Goal: Information Seeking & Learning: Learn about a topic

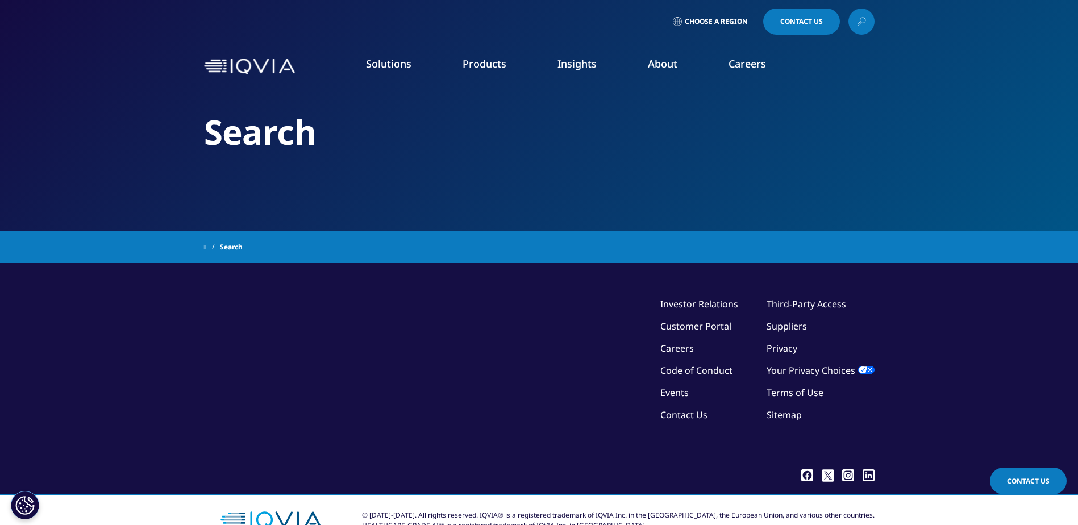
type input "anti-inflammatory conditions"
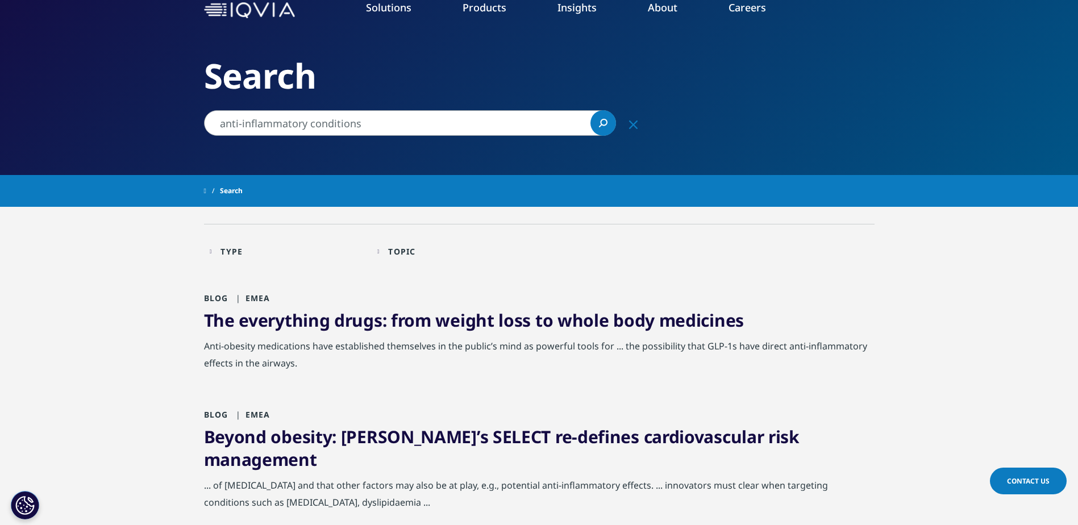
scroll to position [57, 0]
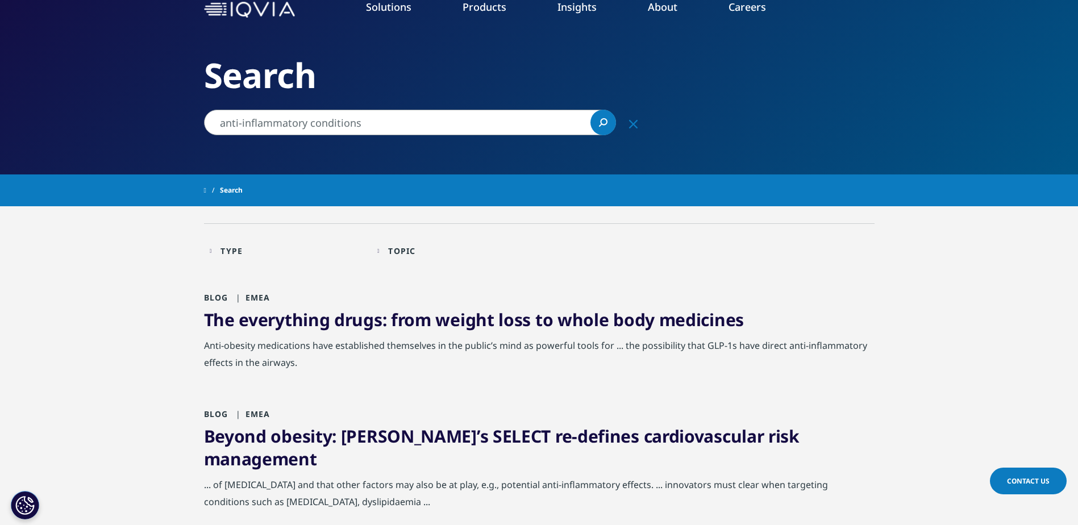
click at [353, 323] on link "The everything drugs: from weight loss to whole body medicines" at bounding box center [474, 319] width 540 height 23
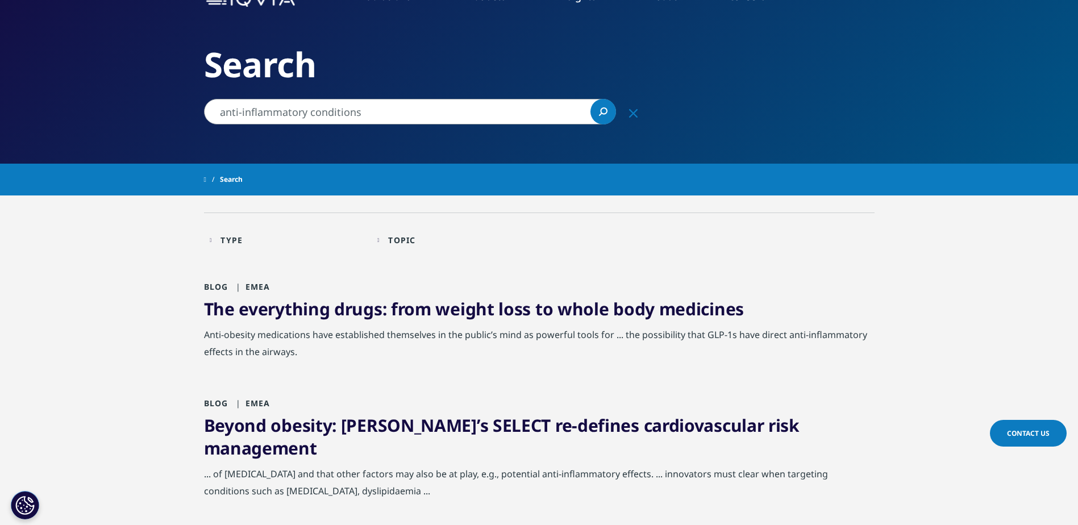
scroll to position [0, 0]
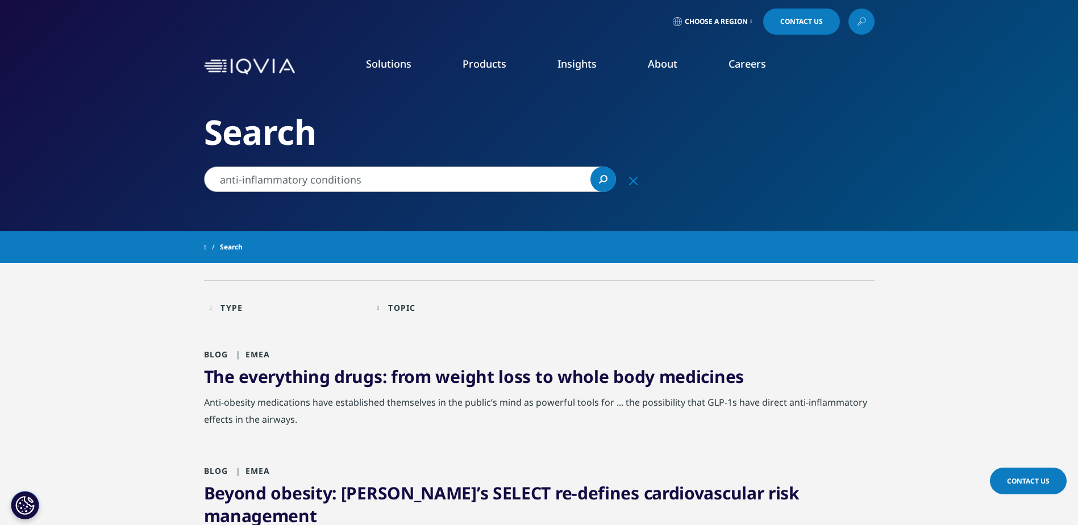
drag, startPoint x: 866, startPoint y: 20, endPoint x: 875, endPoint y: 14, distance: 11.0
click at [866, 20] on link at bounding box center [861, 22] width 26 height 26
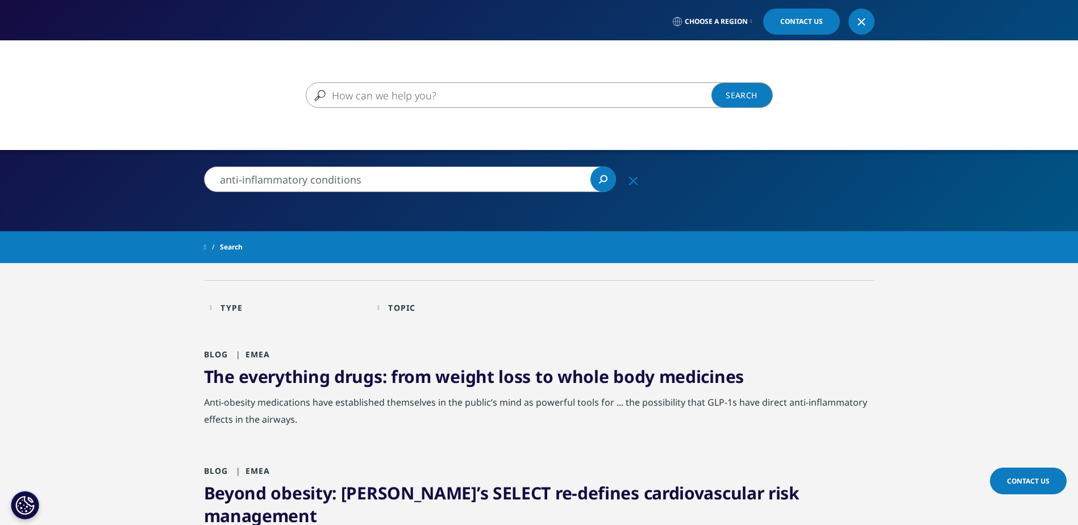
click at [384, 179] on div "Clear Search Loading" at bounding box center [539, 302] width 1078 height 525
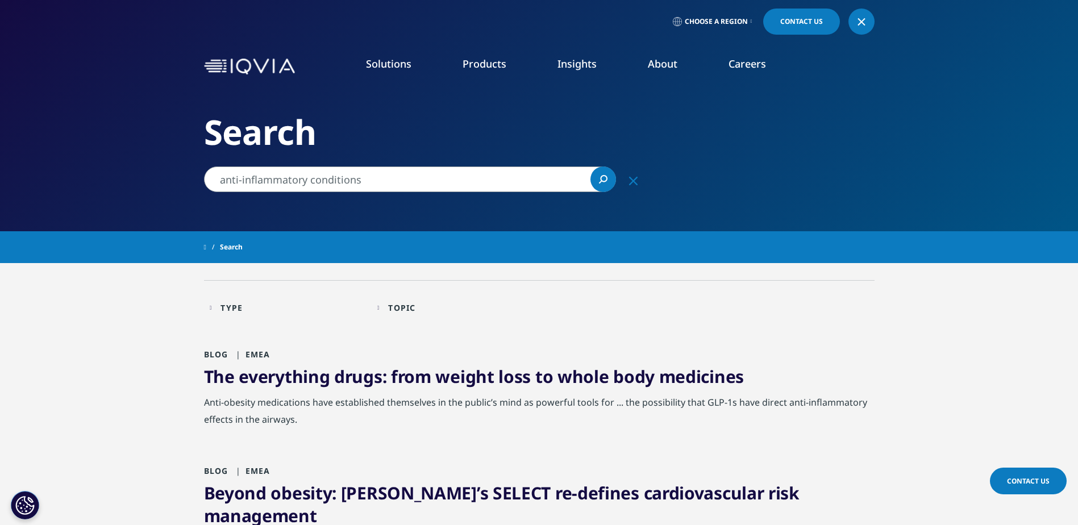
click at [385, 179] on input "anti-inflammatory conditions" at bounding box center [410, 179] width 412 height 26
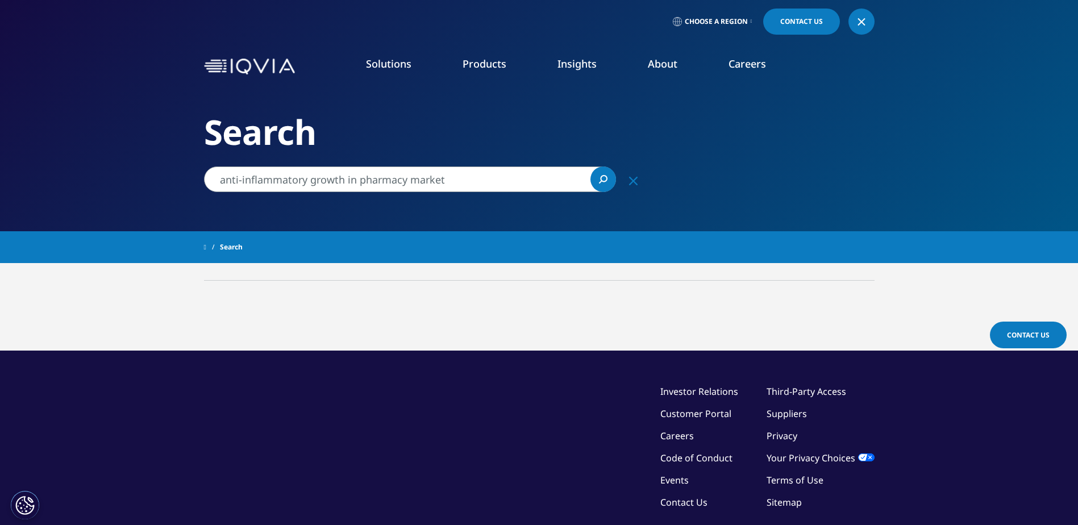
drag, startPoint x: 316, startPoint y: 186, endPoint x: -2, endPoint y: 197, distance: 318.8
click at [0, 197] on html "Clear Search Loading Choose a Region Contact Us" at bounding box center [539, 321] width 1078 height 642
click at [330, 180] on input "pharmacy growth" at bounding box center [410, 179] width 412 height 26
drag, startPoint x: 67, startPoint y: 194, endPoint x: 22, endPoint y: 197, distance: 44.9
click at [27, 198] on div "Clear Search Loading Choose a Region Contact Us" at bounding box center [539, 321] width 1078 height 642
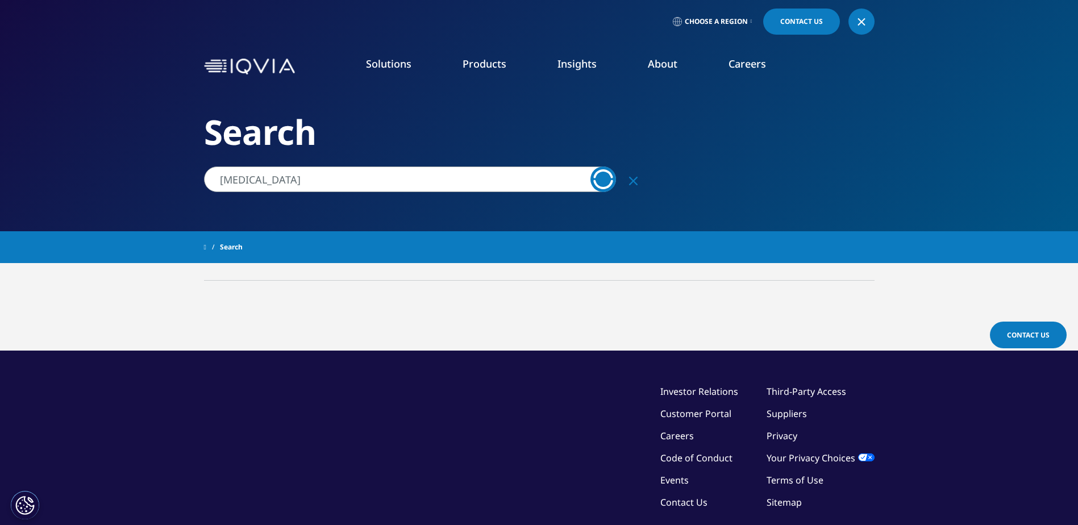
type input "Crohn's disease"
click at [634, 177] on icon "Clear" at bounding box center [633, 181] width 9 height 9
click at [390, 182] on input "Search" at bounding box center [410, 179] width 412 height 26
click at [607, 177] on icon "Loading" at bounding box center [603, 179] width 20 height 20
click at [309, 179] on input "Crohn's disease" at bounding box center [410, 179] width 412 height 26
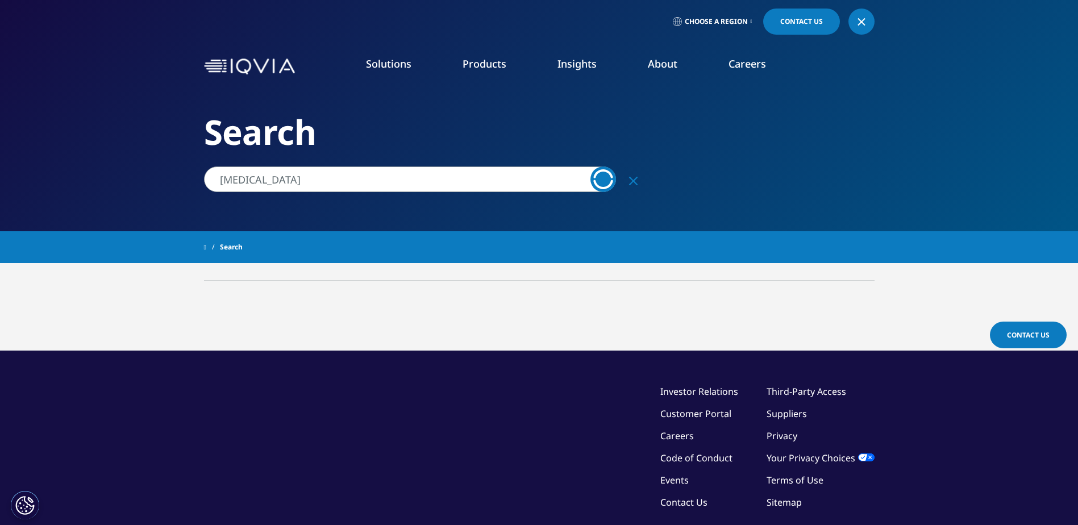
drag, startPoint x: 309, startPoint y: 179, endPoint x: -2, endPoint y: 211, distance: 312.9
click at [0, 211] on html "Clear Search Loading Choose a Region Contact Us" at bounding box center [539, 321] width 1078 height 642
type input "specialty drugs"
click at [632, 178] on icon "Clear" at bounding box center [633, 181] width 9 height 9
click at [632, 178] on div "Clear" at bounding box center [425, 179] width 443 height 26
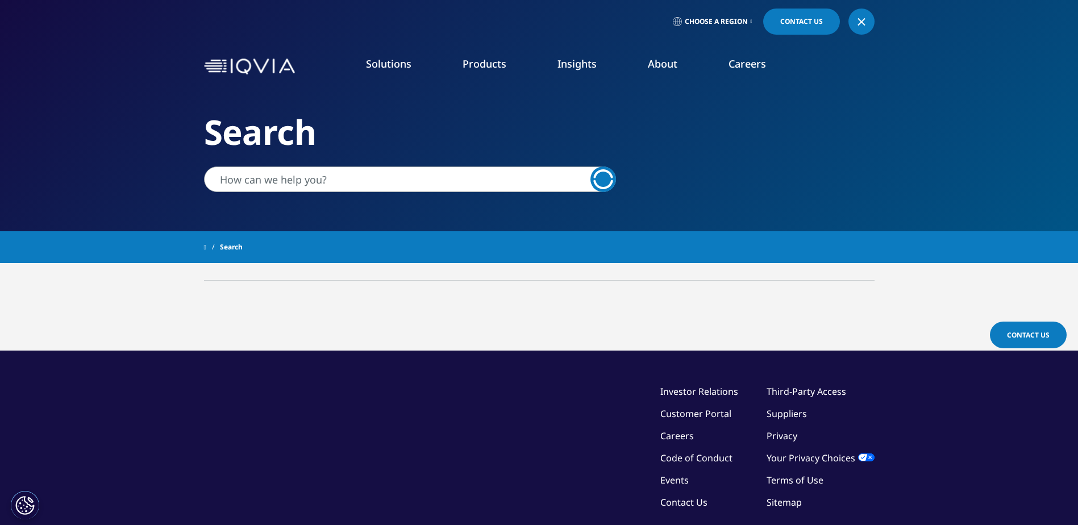
click at [632, 178] on div at bounding box center [425, 179] width 443 height 26
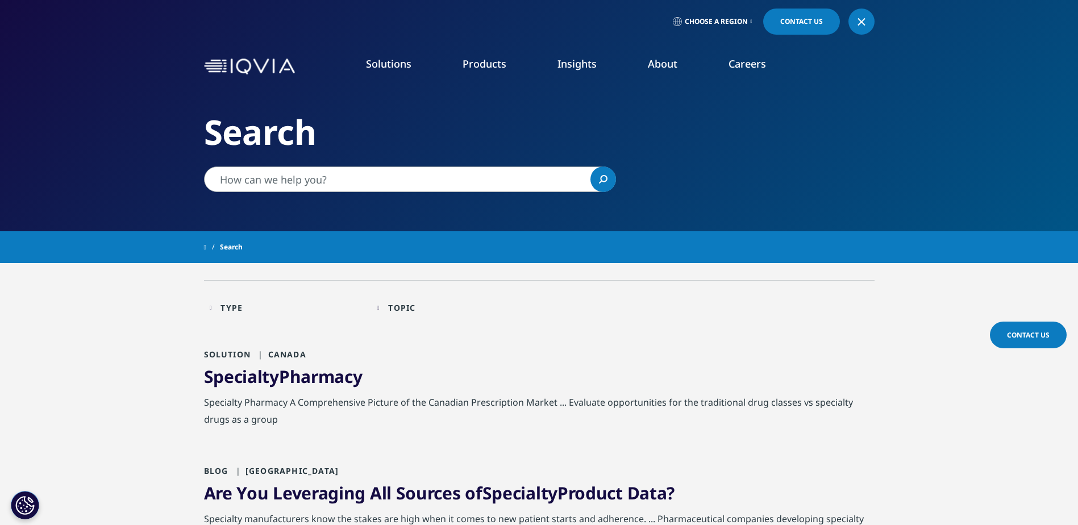
click at [341, 179] on input "Search" at bounding box center [410, 179] width 412 height 26
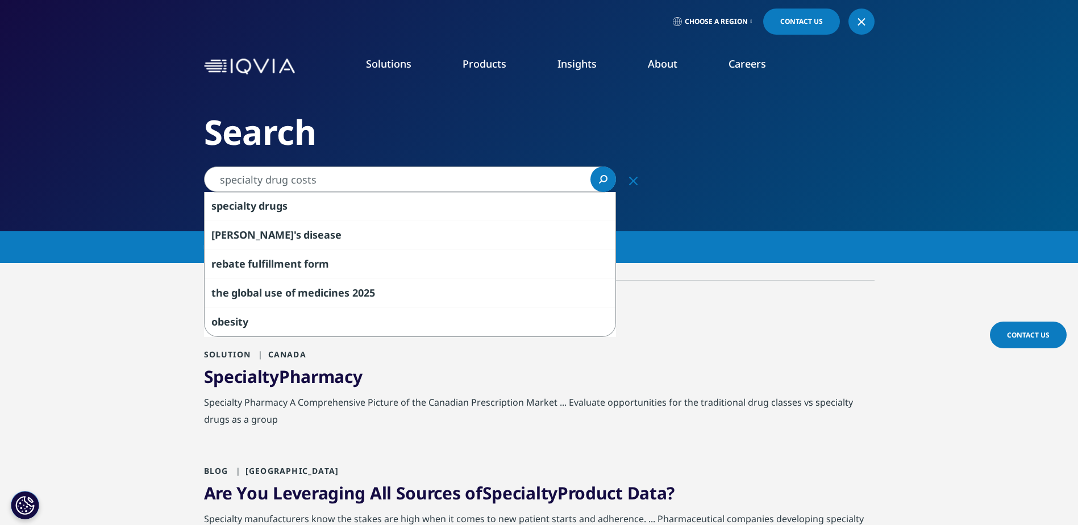
type input "specialty drug costs"
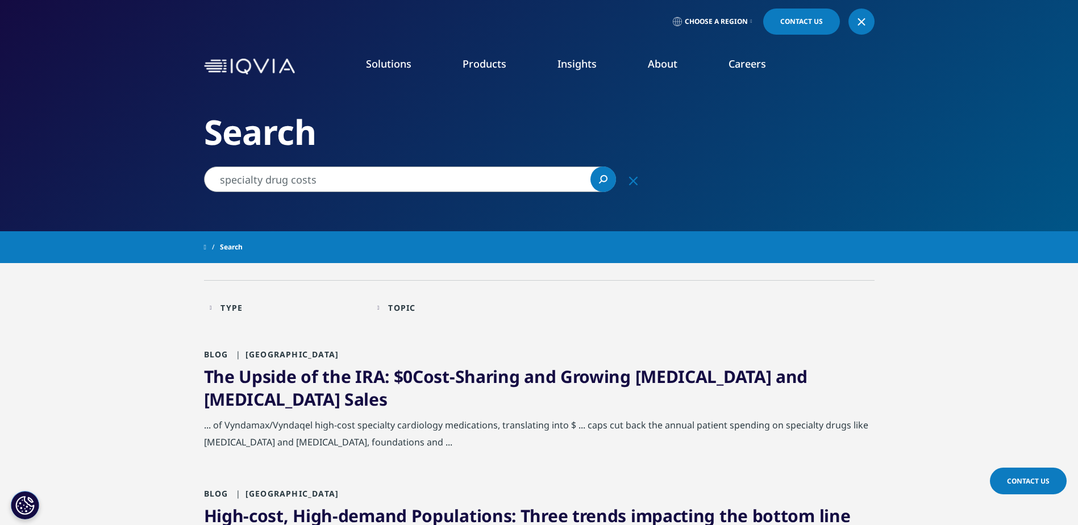
click at [602, 178] on icon "Search" at bounding box center [603, 179] width 9 height 9
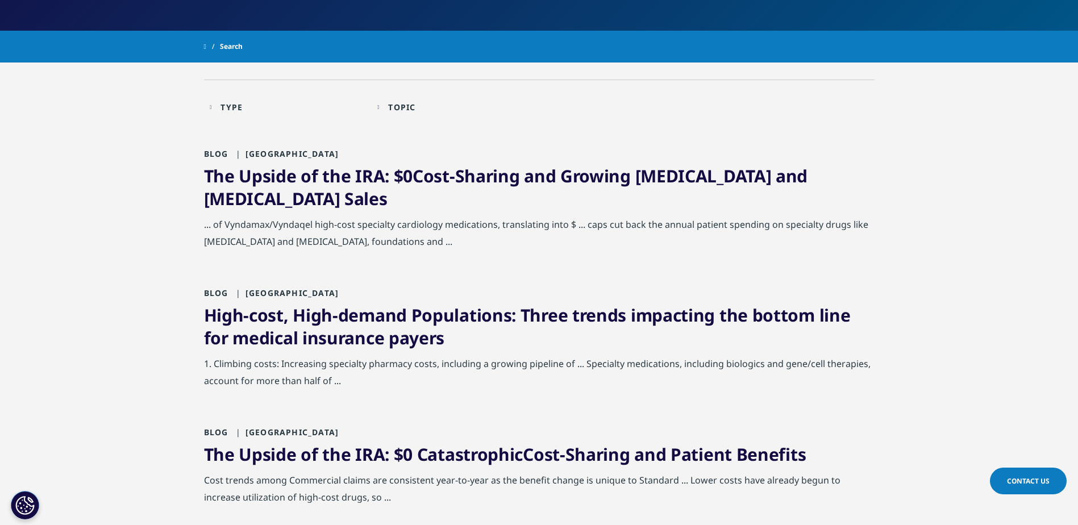
scroll to position [227, 0]
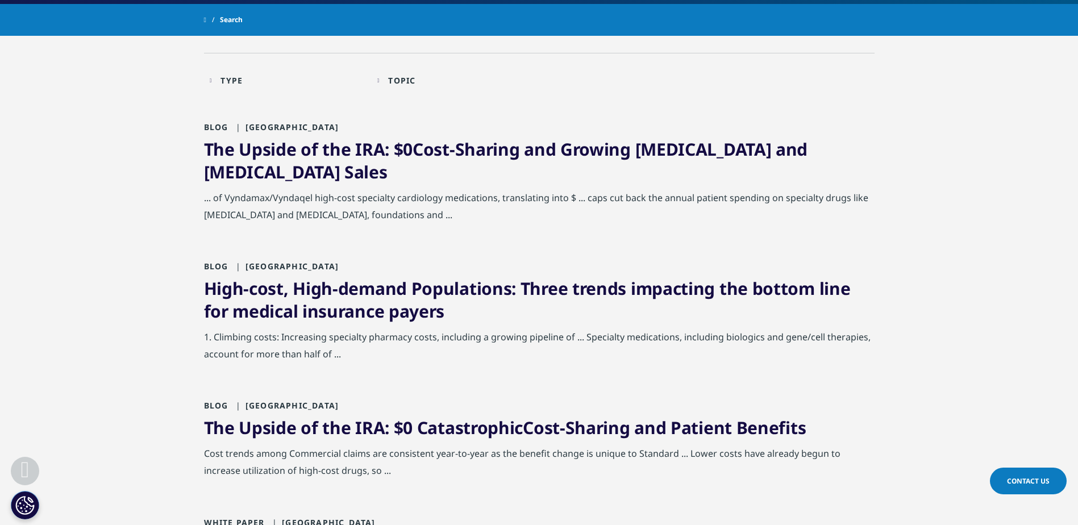
click at [509, 281] on link "High- cost , High-demand Populations: Three trends impacting the bottom line fo…" at bounding box center [527, 300] width 646 height 46
click at [508, 287] on link "High- cost , High-demand Populations: Three trends impacting the bottom line fo…" at bounding box center [527, 300] width 646 height 46
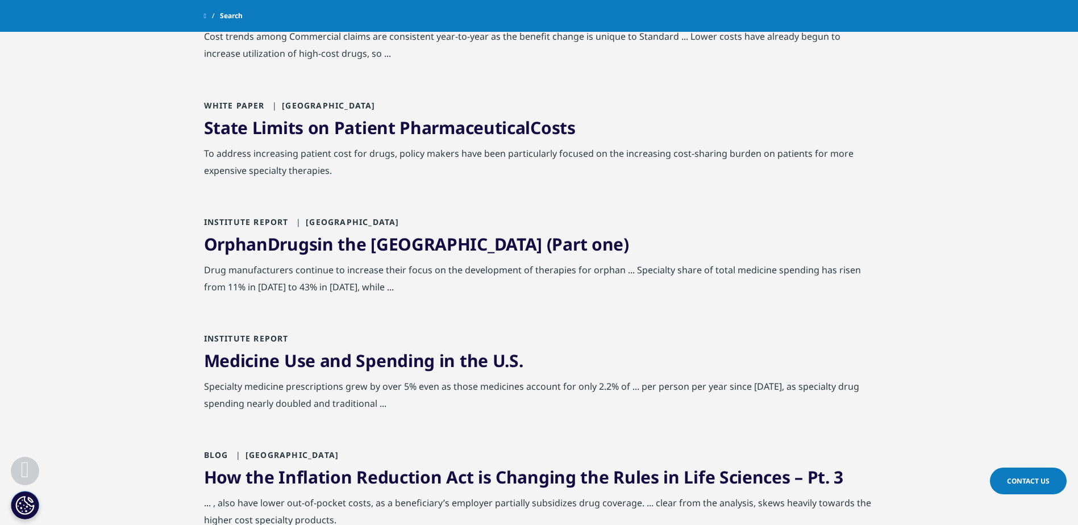
scroll to position [625, 0]
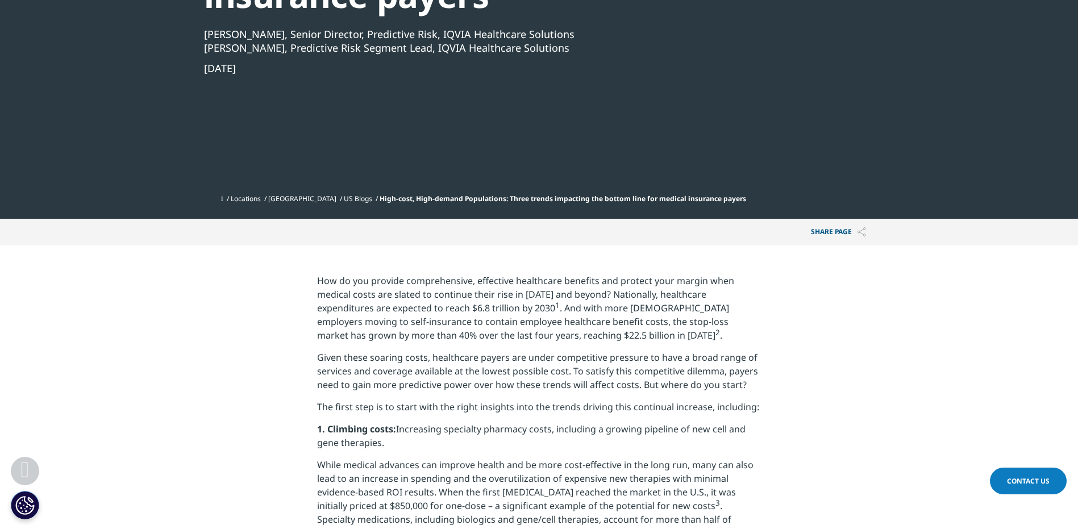
scroll to position [170, 0]
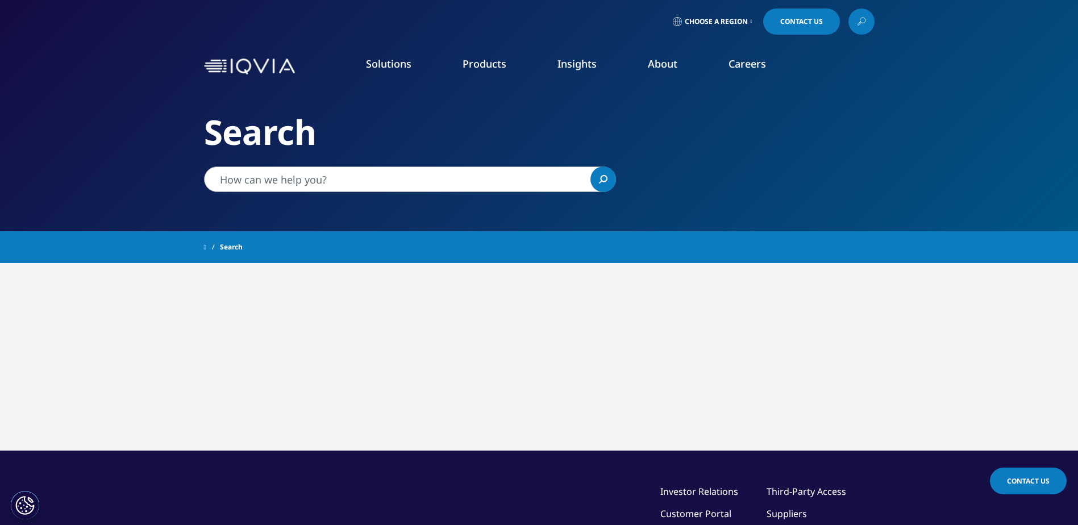
click at [320, 181] on input "Search" at bounding box center [410, 179] width 412 height 26
click at [605, 178] on icon "Search" at bounding box center [603, 179] width 9 height 9
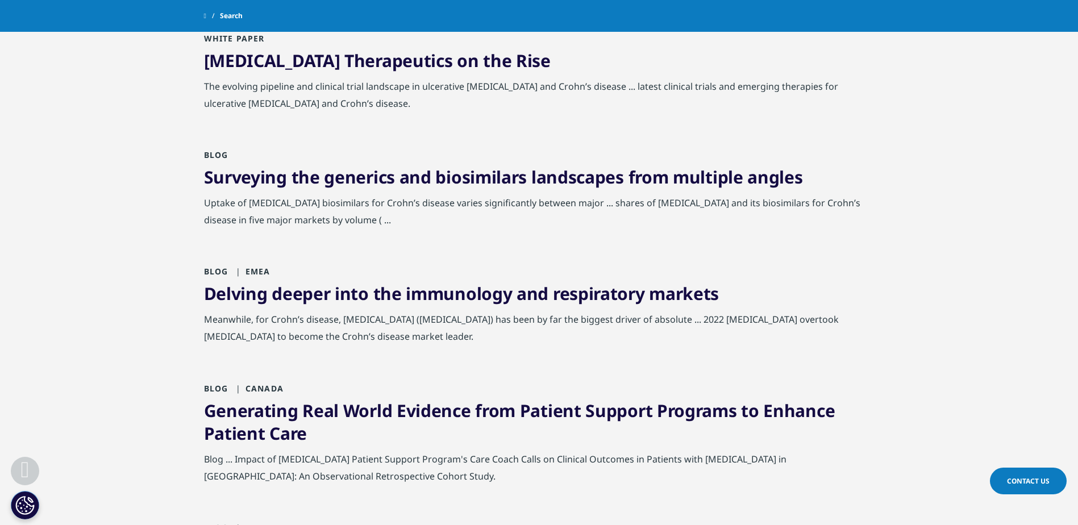
scroll to position [57, 0]
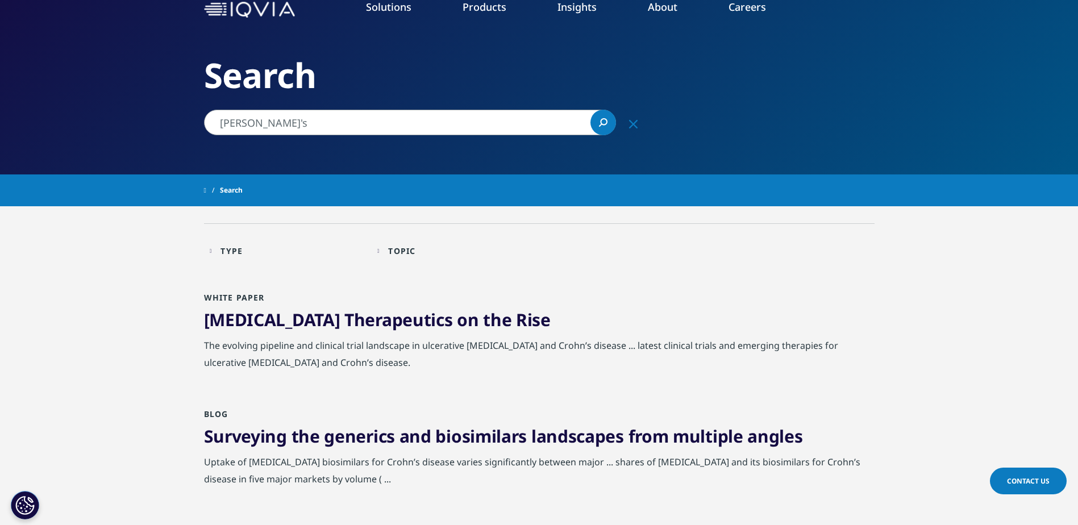
click at [270, 126] on input "[PERSON_NAME]'s" at bounding box center [410, 123] width 412 height 26
type input "Anti-inflammatory"
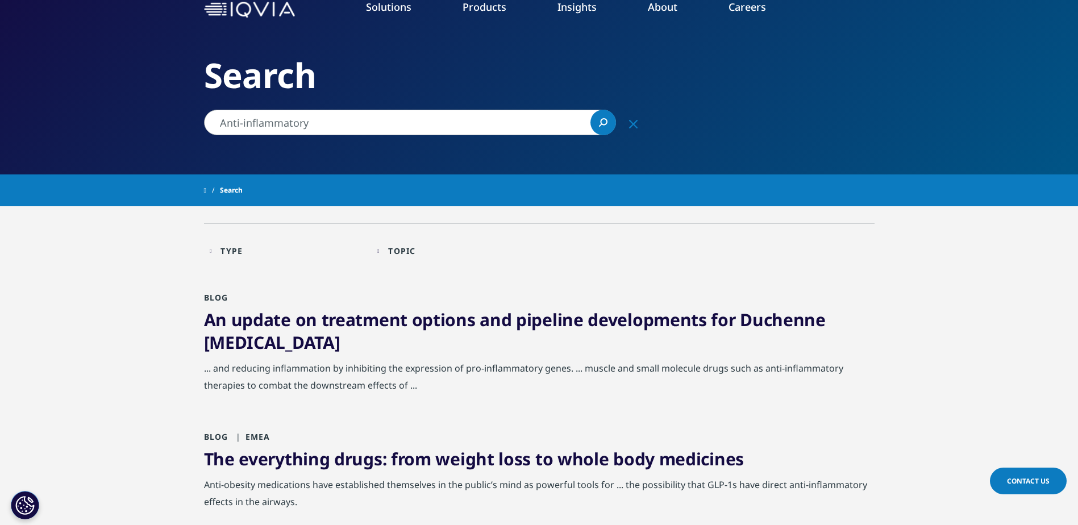
click at [601, 120] on icon "Search" at bounding box center [603, 121] width 7 height 7
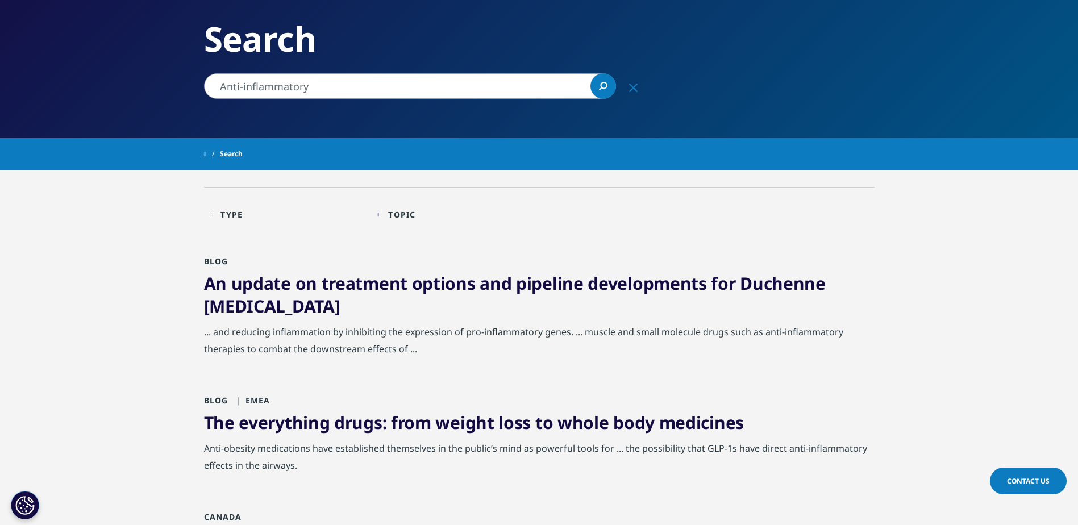
scroll to position [114, 0]
